Goal: Check status: Check status

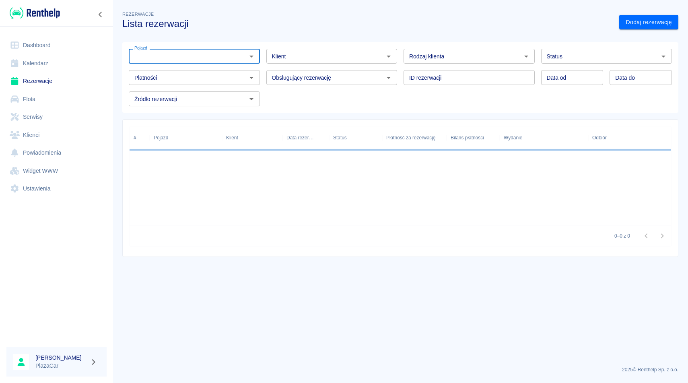
type input "o"
click at [222, 89] on li "OPEL MOVANO - FG4559R" at bounding box center [194, 86] width 131 height 13
type input "OPEL MOVANO - FG4559R"
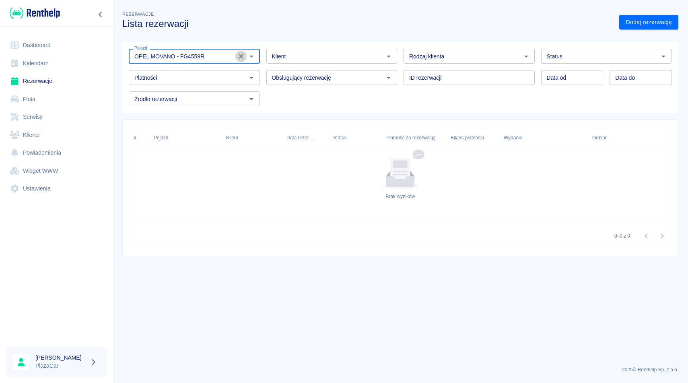
click at [242, 54] on icon "Wyczyść" at bounding box center [241, 56] width 8 height 8
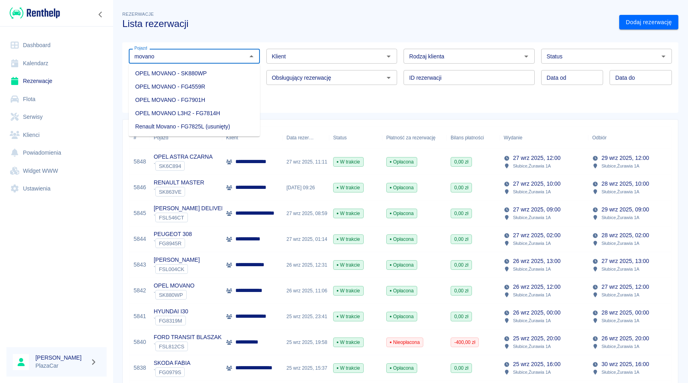
click at [233, 74] on li "OPEL MOVANO - SK880WP" at bounding box center [194, 73] width 131 height 13
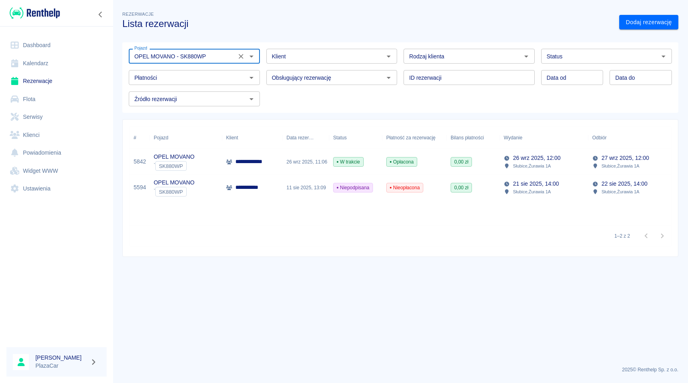
type input "OPEL MOVANO - SK880WP"
click at [557, 152] on div "[DATE] 12:00 Słubice , Żurawia 1A" at bounding box center [544, 162] width 88 height 26
